Goal: Task Accomplishment & Management: Use online tool/utility

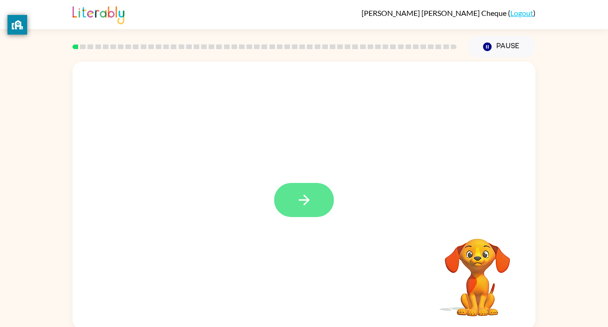
click at [290, 211] on button "button" at bounding box center [304, 200] width 60 height 34
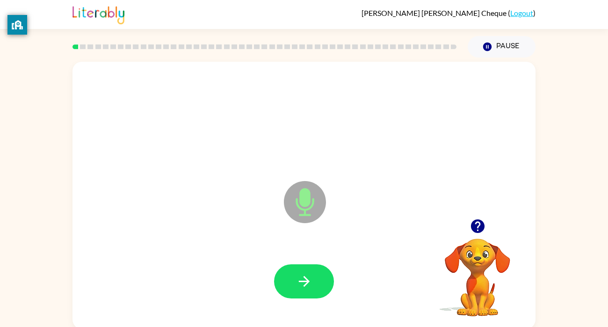
click at [290, 214] on icon at bounding box center [305, 202] width 42 height 42
click at [304, 220] on icon at bounding box center [305, 202] width 42 height 42
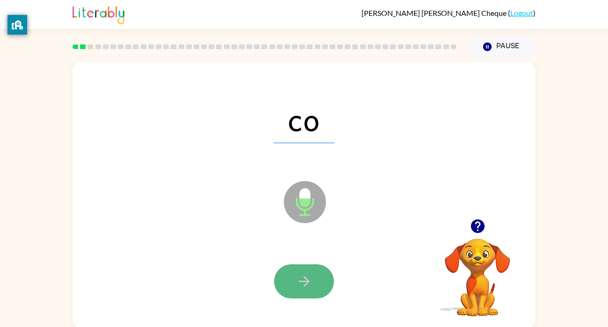
click at [317, 287] on button "button" at bounding box center [304, 281] width 60 height 34
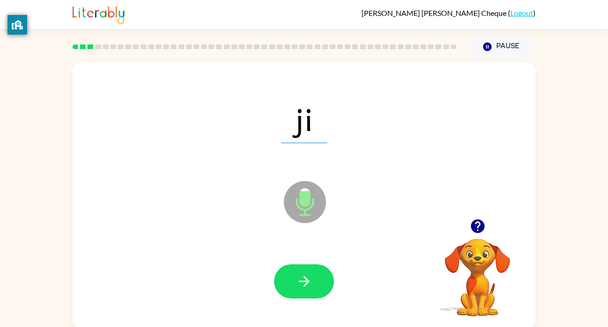
click at [317, 287] on button "button" at bounding box center [304, 281] width 60 height 34
click at [485, 251] on video "Your browser must support playing .mp4 files to use Literably. Please try using…" at bounding box center [478, 271] width 94 height 94
click at [476, 226] on icon "button" at bounding box center [477, 226] width 14 height 14
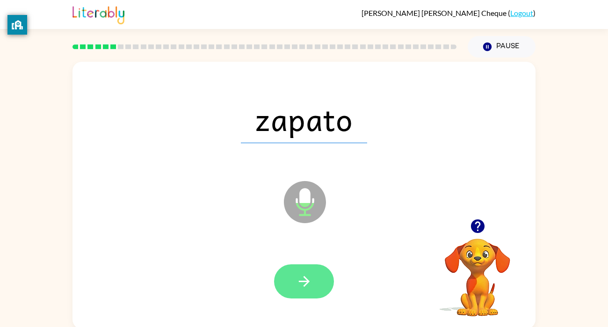
click at [285, 282] on button "button" at bounding box center [304, 281] width 60 height 34
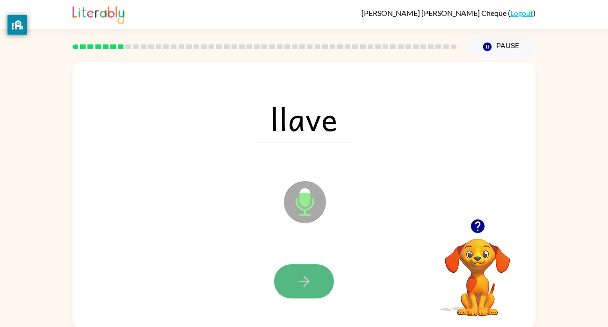
click at [289, 282] on button "button" at bounding box center [304, 281] width 60 height 34
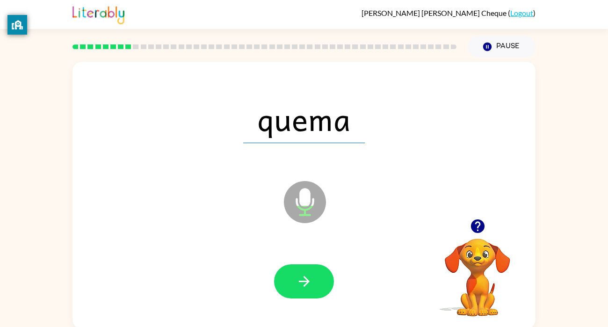
click at [291, 282] on button "button" at bounding box center [304, 281] width 60 height 34
click at [291, 282] on div at bounding box center [304, 281] width 60 height 34
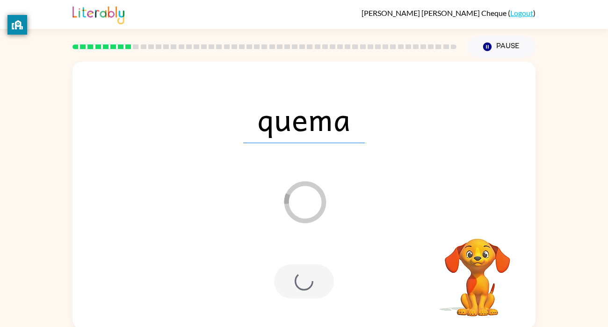
click at [292, 282] on div at bounding box center [304, 281] width 60 height 34
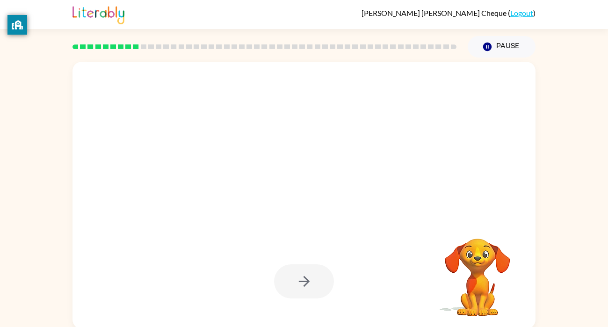
click at [294, 282] on div at bounding box center [304, 281] width 60 height 34
click at [294, 283] on div at bounding box center [304, 281] width 60 height 34
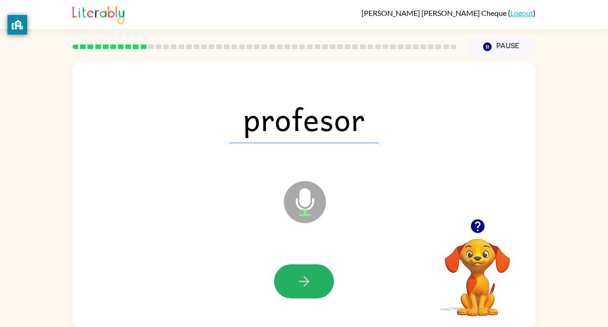
click at [294, 283] on button "button" at bounding box center [304, 281] width 60 height 34
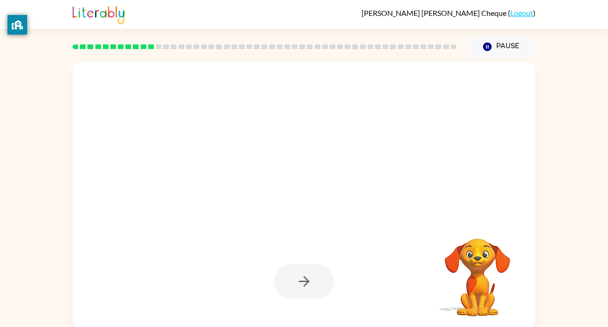
scroll to position [2, 0]
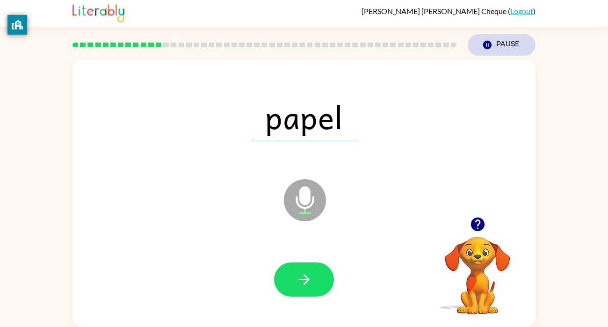
click at [490, 43] on icon "button" at bounding box center [487, 45] width 8 height 8
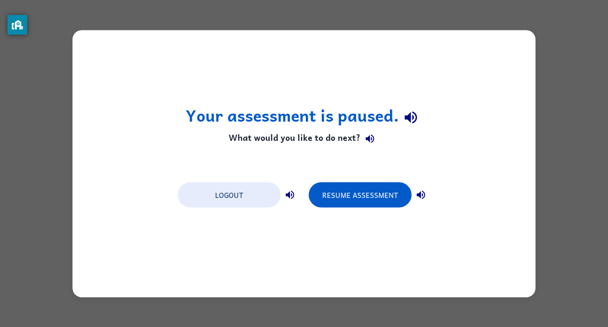
scroll to position [0, 0]
click at [490, 43] on div "Your assessment is paused. What would you like to do next? Logout Resume Assess…" at bounding box center [303, 163] width 463 height 267
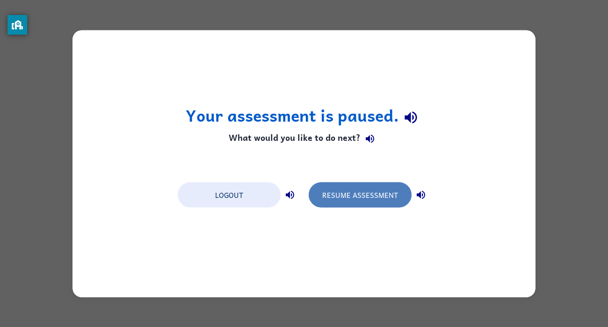
click at [369, 202] on button "Resume Assessment" at bounding box center [360, 194] width 103 height 25
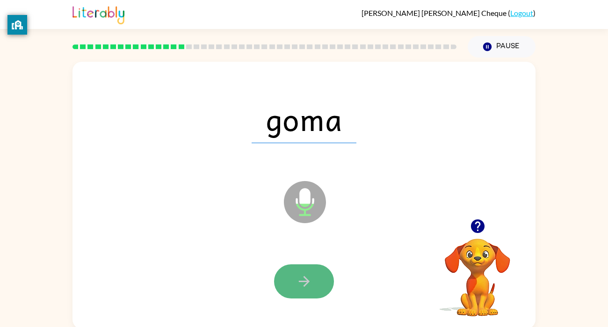
click at [318, 292] on button "button" at bounding box center [304, 281] width 60 height 34
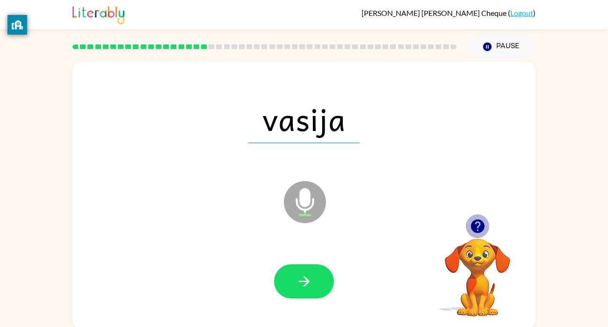
click at [470, 233] on icon "button" at bounding box center [478, 226] width 16 height 16
click at [479, 238] on button "button" at bounding box center [478, 226] width 24 height 24
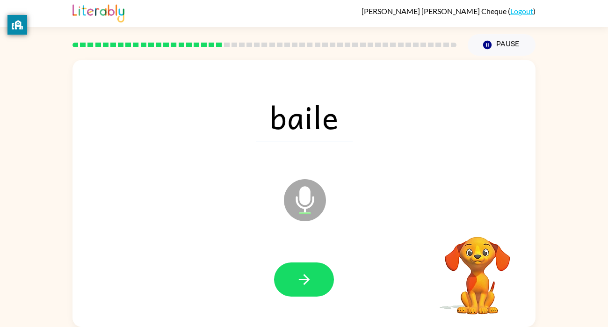
scroll to position [2, 0]
click at [477, 232] on button "button" at bounding box center [478, 224] width 24 height 24
click at [477, 232] on video "Your browser must support playing .mp4 files to use Literably. Please try using…" at bounding box center [478, 269] width 94 height 94
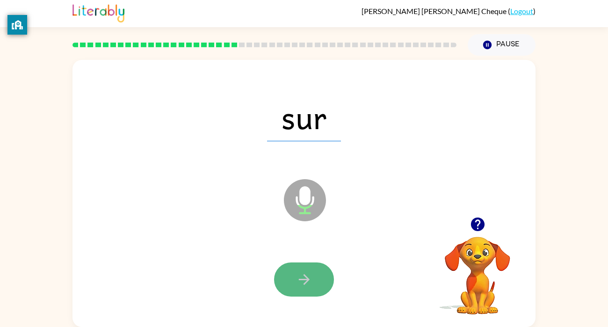
click at [307, 276] on icon "button" at bounding box center [303, 279] width 11 height 11
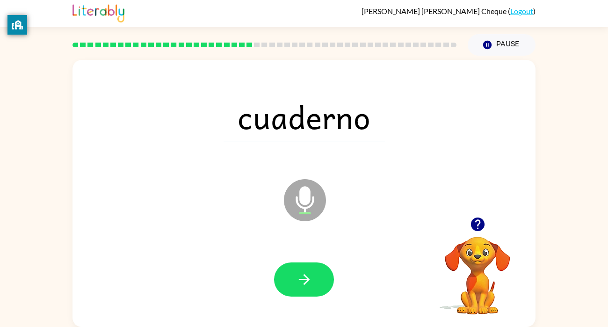
scroll to position [0, 0]
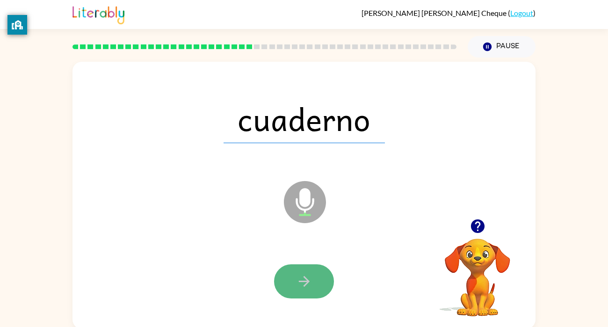
click at [289, 278] on button "button" at bounding box center [304, 281] width 60 height 34
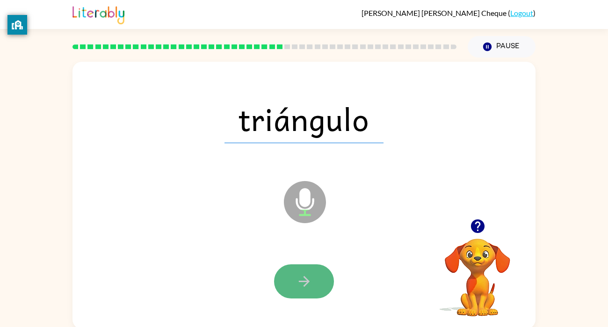
click at [288, 269] on button "button" at bounding box center [304, 281] width 60 height 34
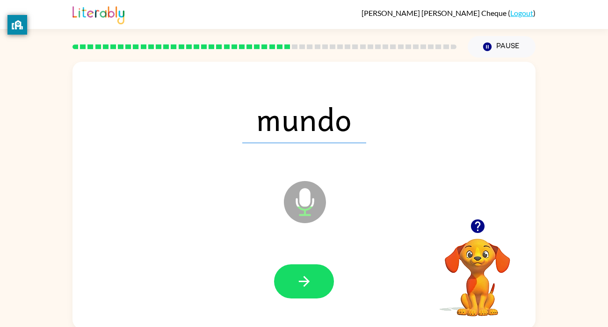
click at [470, 224] on icon "button" at bounding box center [478, 226] width 16 height 16
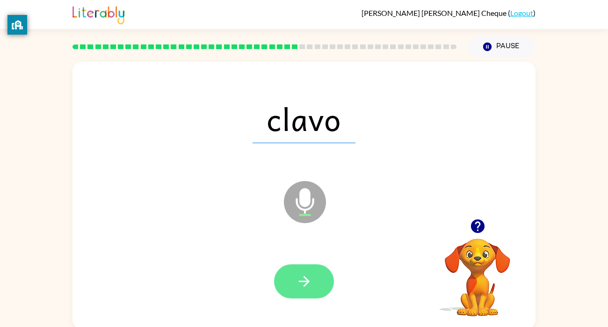
click at [311, 284] on icon "button" at bounding box center [304, 281] width 16 height 16
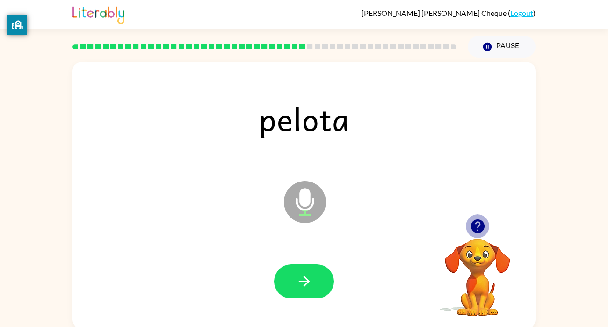
click at [476, 227] on icon "button" at bounding box center [477, 226] width 14 height 14
click at [324, 268] on button "button" at bounding box center [304, 281] width 60 height 34
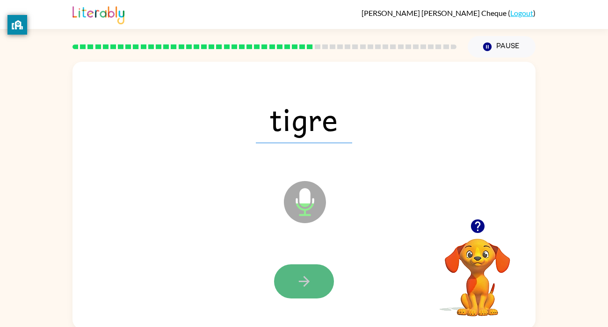
click at [324, 268] on button "button" at bounding box center [304, 281] width 60 height 34
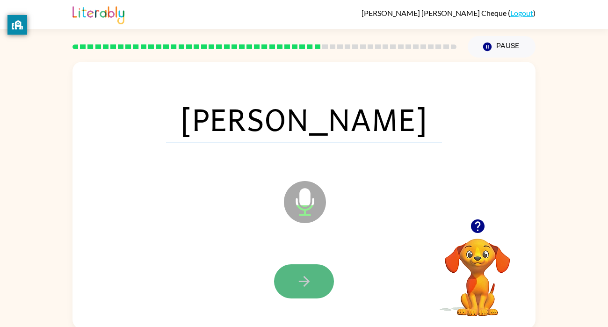
click at [303, 284] on icon "button" at bounding box center [304, 281] width 16 height 16
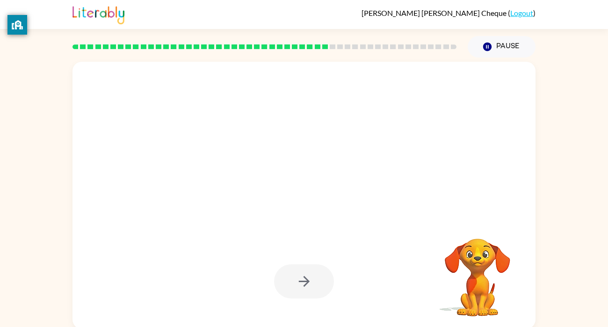
click at [303, 272] on div at bounding box center [304, 281] width 60 height 34
click at [248, 310] on div at bounding box center [304, 281] width 444 height 77
click at [293, 284] on div at bounding box center [304, 281] width 60 height 34
click at [480, 269] on video "Your browser must support playing .mp4 files to use Literably. Please try using…" at bounding box center [478, 271] width 94 height 94
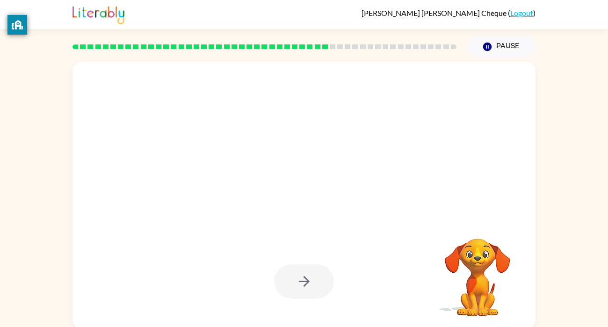
click at [478, 267] on video "Your browser must support playing .mp4 files to use Literably. Please try using…" at bounding box center [478, 271] width 94 height 94
click at [322, 277] on div at bounding box center [304, 281] width 60 height 34
click at [323, 281] on div at bounding box center [304, 281] width 60 height 34
click at [316, 287] on div at bounding box center [304, 281] width 60 height 34
click at [316, 288] on div at bounding box center [304, 281] width 60 height 34
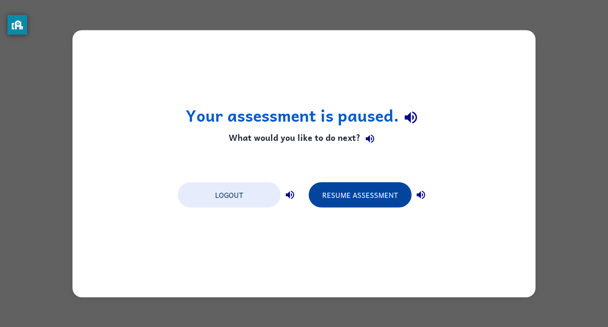
click at [350, 200] on button "Resume Assessment" at bounding box center [360, 194] width 103 height 25
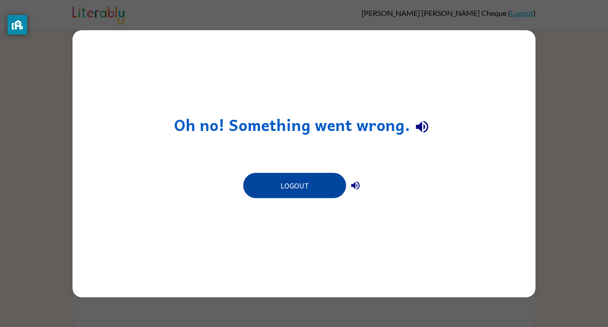
click at [323, 184] on button "Logout" at bounding box center [294, 185] width 103 height 25
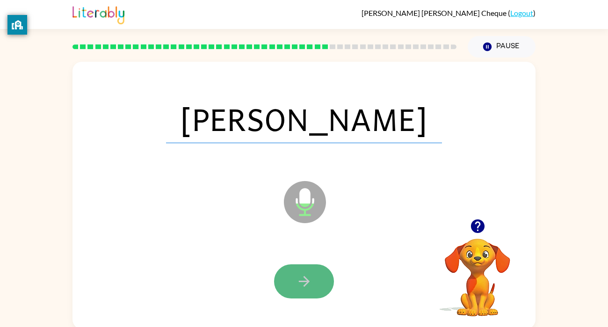
click at [326, 280] on button "button" at bounding box center [304, 281] width 60 height 34
click at [289, 288] on button "button" at bounding box center [304, 281] width 60 height 34
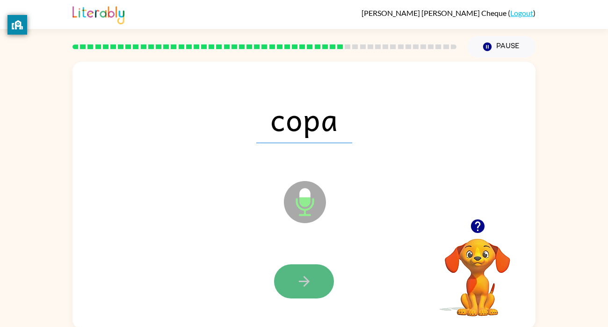
click at [294, 276] on button "button" at bounding box center [304, 281] width 60 height 34
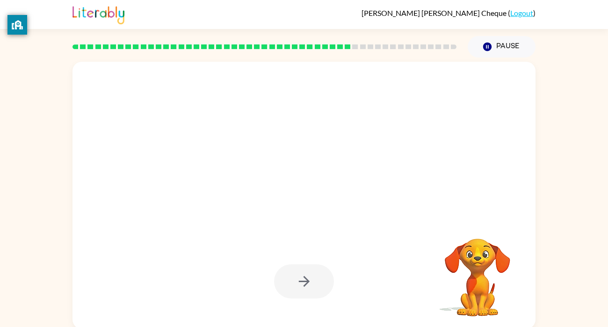
click at [283, 278] on div at bounding box center [304, 281] width 60 height 34
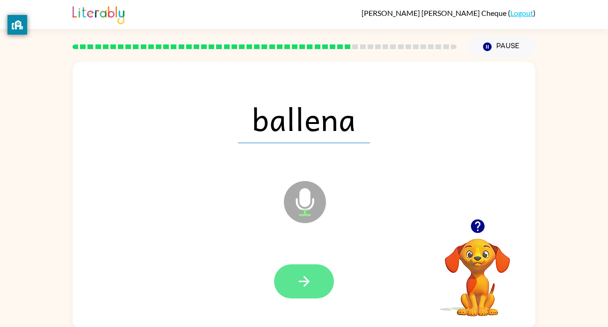
click at [321, 279] on button "button" at bounding box center [304, 281] width 60 height 34
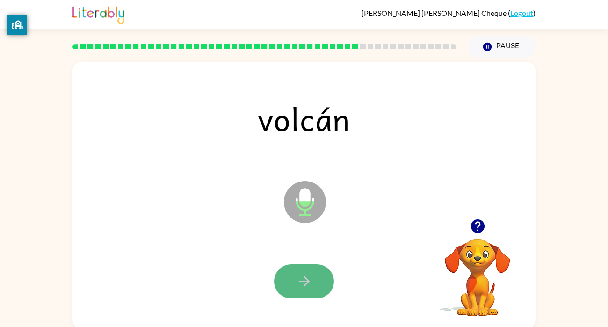
click at [297, 275] on icon "button" at bounding box center [304, 281] width 16 height 16
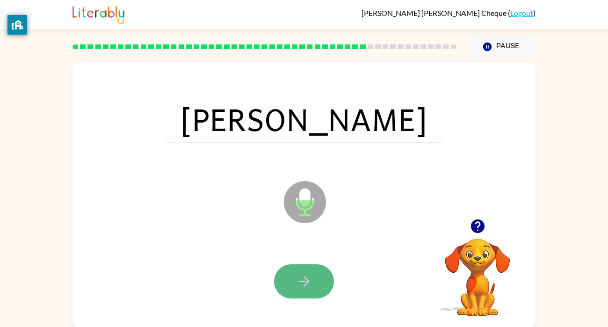
click at [308, 290] on button "button" at bounding box center [304, 281] width 60 height 34
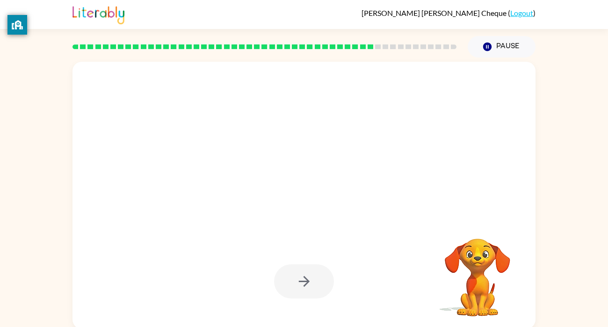
click at [306, 285] on div at bounding box center [304, 281] width 60 height 34
click at [297, 278] on div at bounding box center [304, 281] width 60 height 34
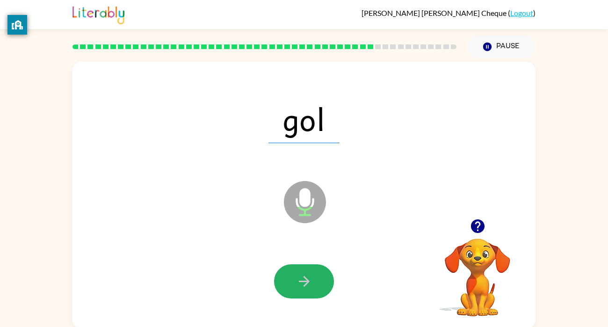
drag, startPoint x: 297, startPoint y: 278, endPoint x: 258, endPoint y: 271, distance: 40.3
click at [273, 265] on div at bounding box center [304, 281] width 444 height 77
click at [303, 281] on icon "button" at bounding box center [303, 281] width 11 height 11
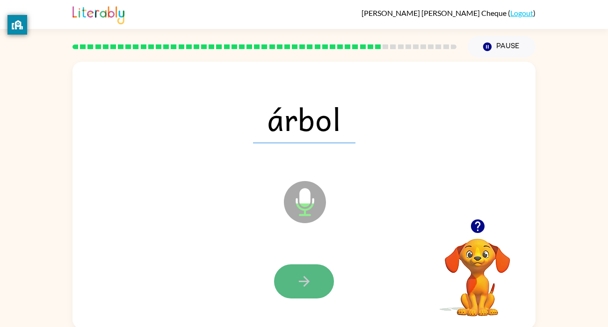
click at [302, 271] on button "button" at bounding box center [304, 281] width 60 height 34
click at [287, 292] on button "button" at bounding box center [304, 281] width 60 height 34
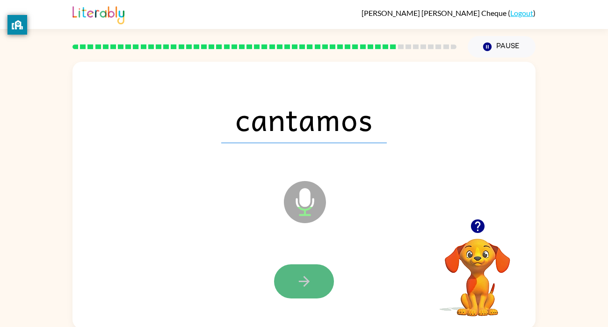
click at [301, 283] on icon "button" at bounding box center [304, 281] width 16 height 16
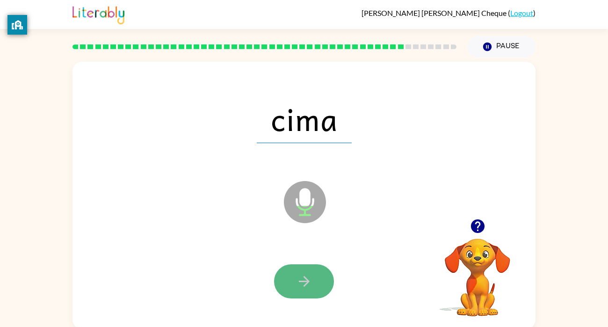
click at [305, 276] on icon "button" at bounding box center [304, 281] width 16 height 16
click at [309, 277] on icon "button" at bounding box center [304, 281] width 16 height 16
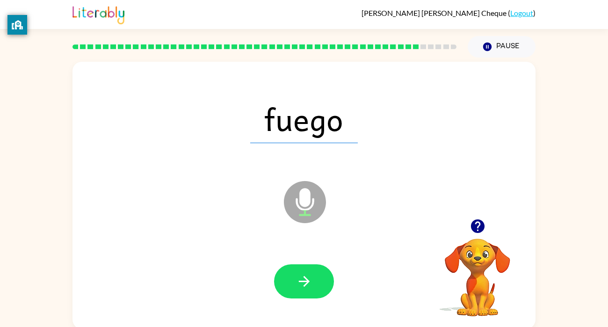
click at [287, 254] on div at bounding box center [304, 281] width 444 height 77
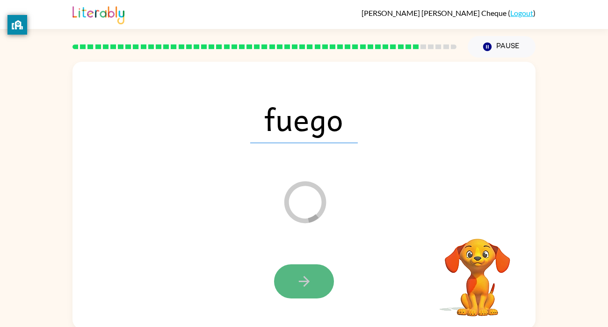
click at [315, 287] on button "button" at bounding box center [304, 281] width 60 height 34
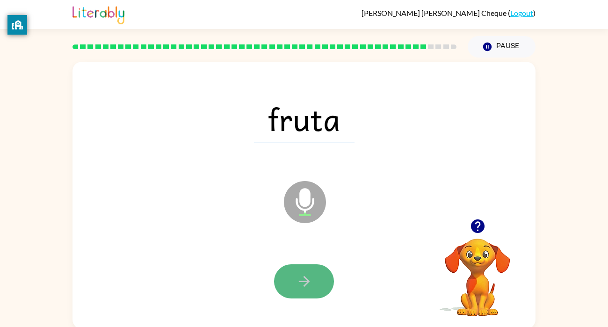
click at [291, 268] on button "button" at bounding box center [304, 281] width 60 height 34
click at [315, 289] on button "button" at bounding box center [304, 281] width 60 height 34
click at [321, 275] on button "button" at bounding box center [304, 281] width 60 height 34
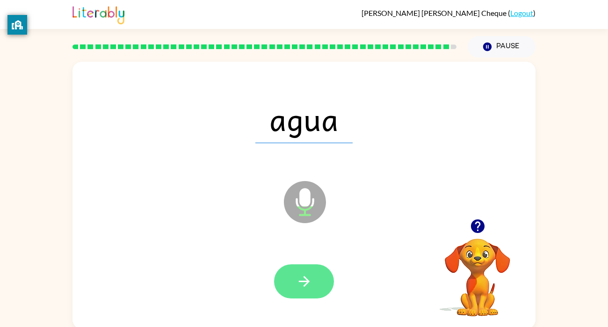
drag, startPoint x: 272, startPoint y: 282, endPoint x: 283, endPoint y: 294, distance: 16.2
click at [283, 294] on div at bounding box center [304, 281] width 444 height 77
